Goal: Task Accomplishment & Management: Use online tool/utility

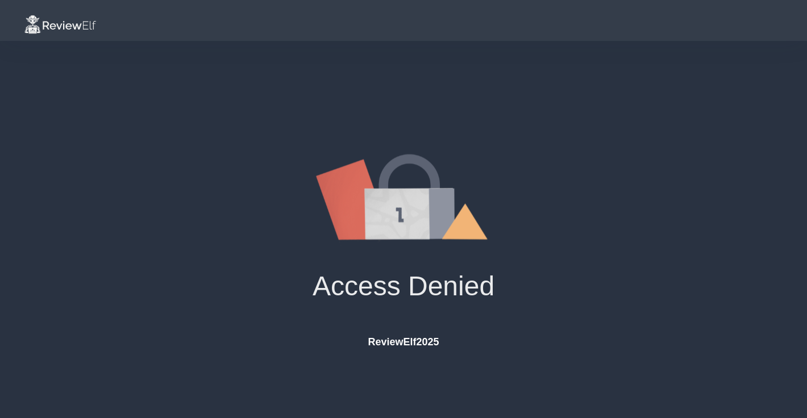
click at [74, 26] on img at bounding box center [60, 25] width 73 height 20
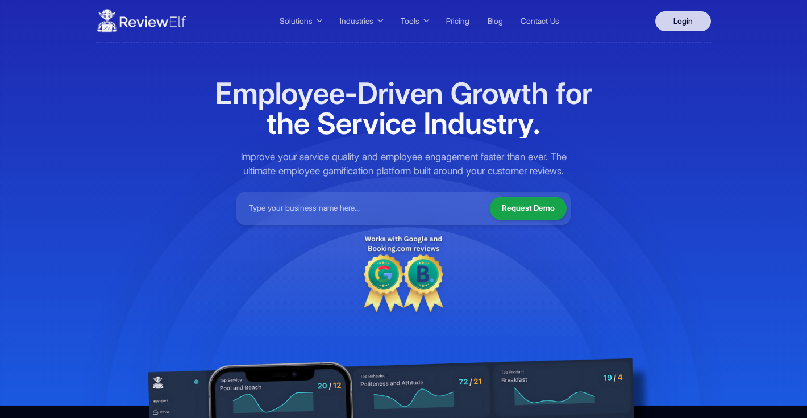
click at [684, 19] on link "Login" at bounding box center [683, 21] width 56 height 20
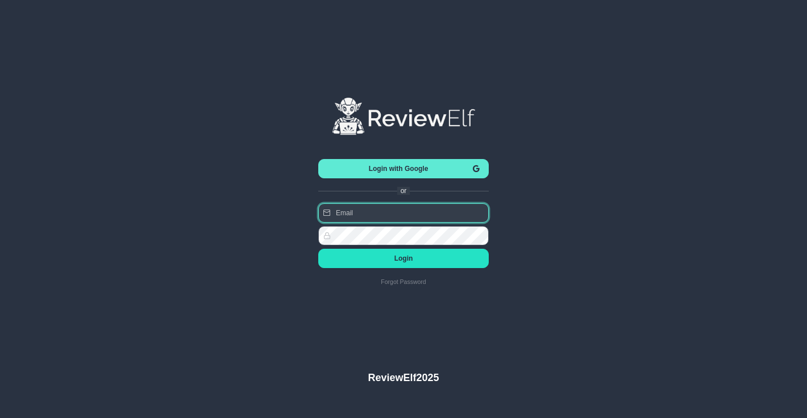
type input "[PERSON_NAME][EMAIL_ADDRESS][PERSON_NAME][DOMAIN_NAME]"
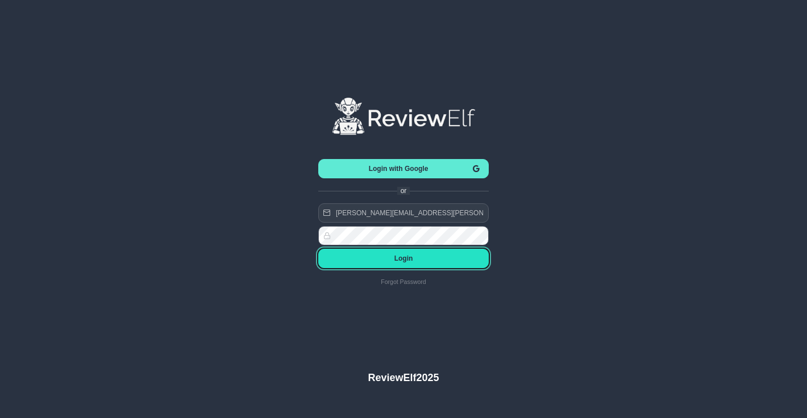
click at [425, 257] on span "Login" at bounding box center [403, 259] width 152 height 8
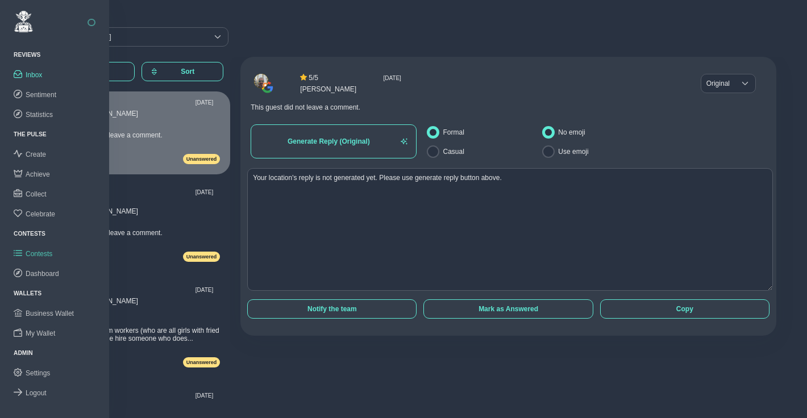
click at [40, 252] on span "Contests" at bounding box center [39, 254] width 27 height 8
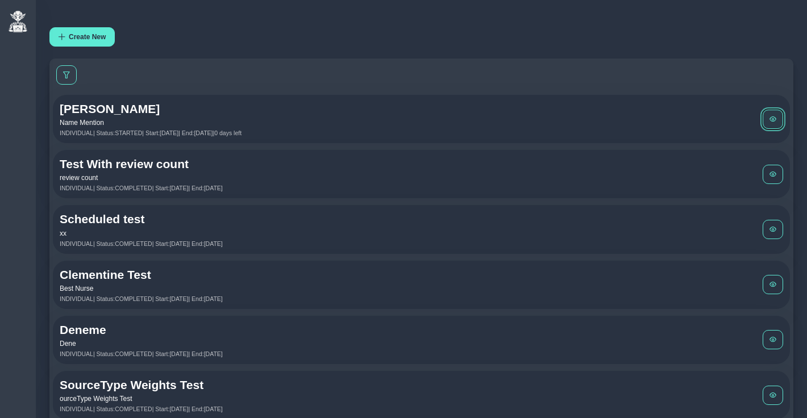
click at [772, 116] on span at bounding box center [773, 119] width 7 height 7
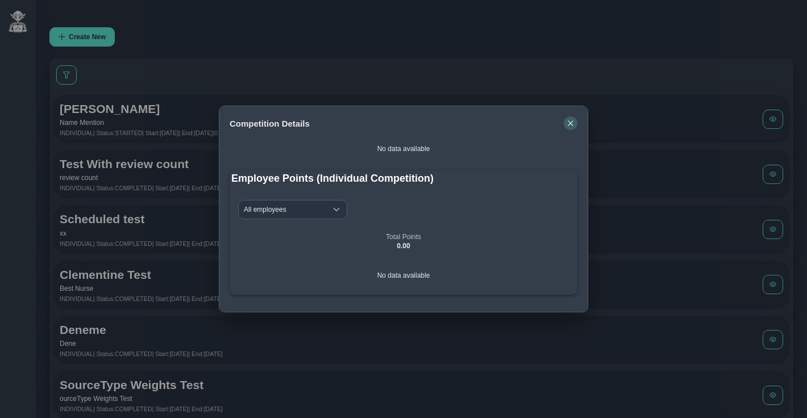
click at [571, 126] on icon "button" at bounding box center [570, 123] width 7 height 7
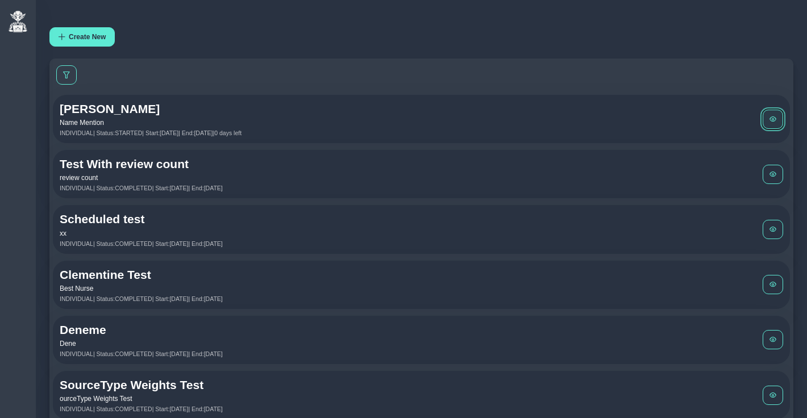
click at [773, 118] on span at bounding box center [773, 119] width 7 height 7
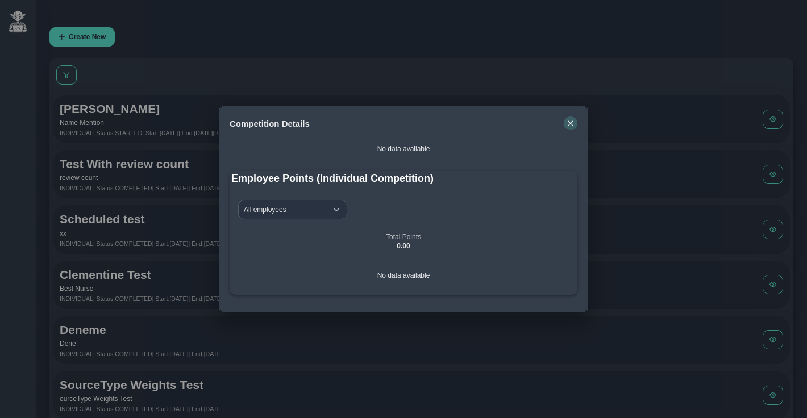
click at [569, 122] on icon "button" at bounding box center [570, 122] width 5 height 5
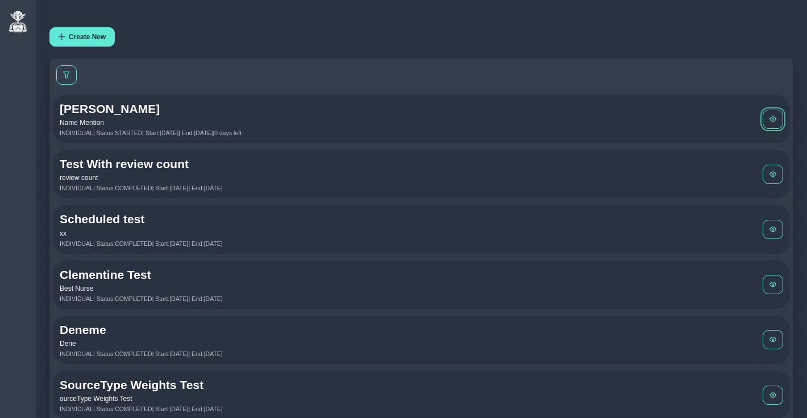
scroll to position [7, 0]
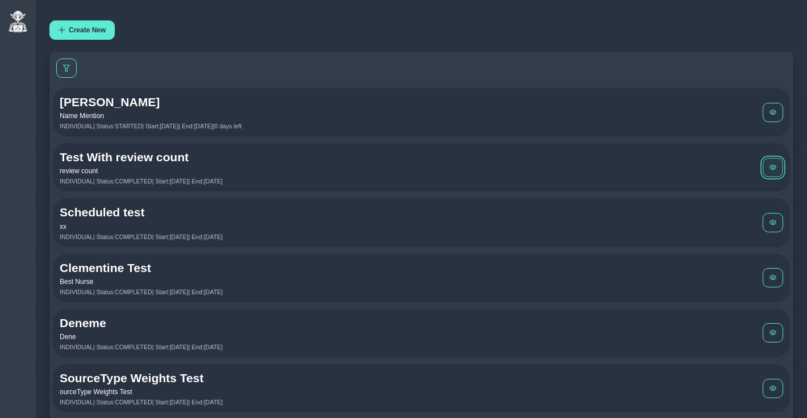
click at [779, 169] on button at bounding box center [773, 167] width 20 height 19
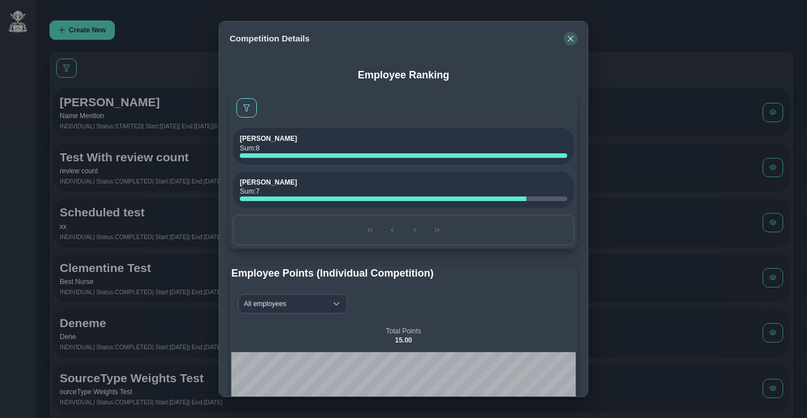
click at [570, 36] on icon "button" at bounding box center [570, 38] width 7 height 7
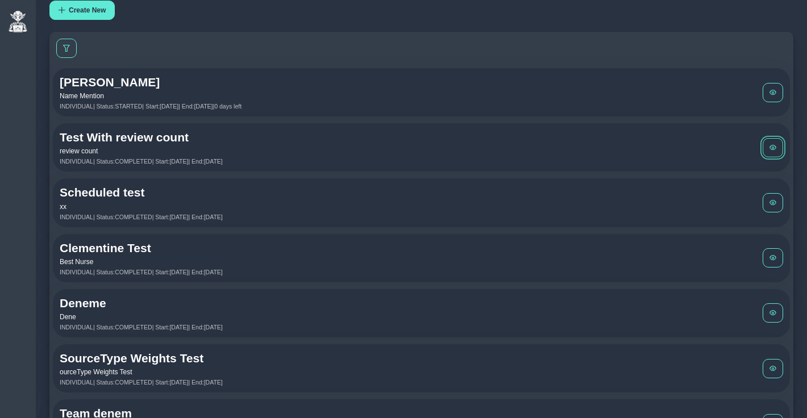
scroll to position [0, 0]
